Goal: Task Accomplishment & Management: Use online tool/utility

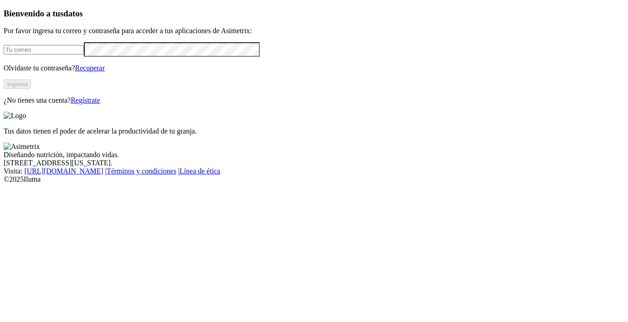
click at [62, 54] on input "email" at bounding box center [44, 50] width 80 height 10
click at [50, 54] on input "email" at bounding box center [44, 50] width 80 height 10
type input "[EMAIL_ADDRESS][DOMAIN_NAME]"
click at [31, 89] on button "Ingresa" at bounding box center [17, 84] width 27 height 10
